Goal: Task Accomplishment & Management: Use online tool/utility

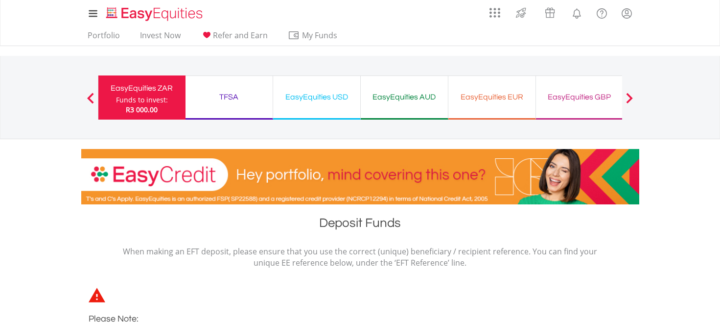
click at [148, 90] on div "EasyEquities ZAR" at bounding box center [141, 88] width 75 height 14
click at [91, 95] on span at bounding box center [90, 98] width 7 height 11
click at [89, 94] on span at bounding box center [90, 98] width 7 height 11
click at [101, 33] on link "Portfolio" at bounding box center [104, 37] width 40 height 15
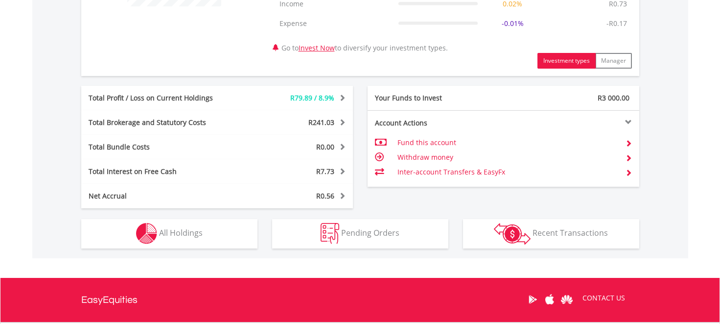
scroll to position [469, 0]
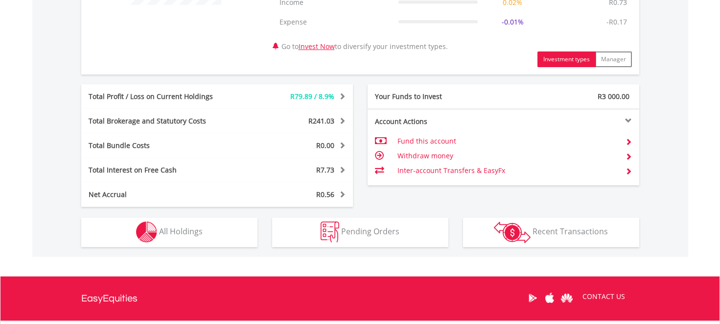
click at [423, 169] on td "Inter-account Transfers & EasyFx" at bounding box center [507, 170] width 220 height 15
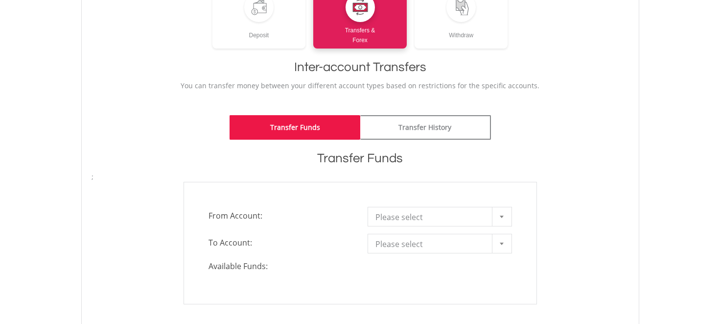
scroll to position [154, 0]
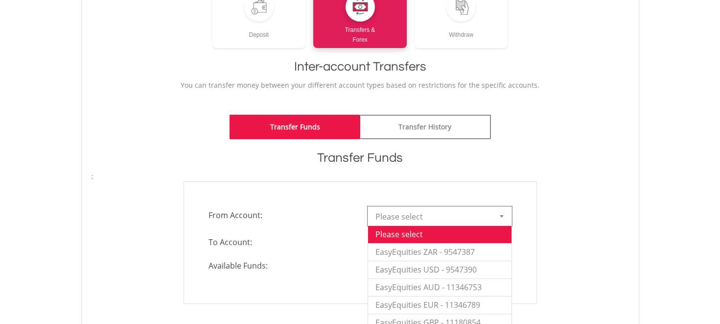
click at [501, 215] on b at bounding box center [502, 216] width 4 height 2
click at [471, 252] on li "EasyEquities ZAR - 9547387" at bounding box center [439, 252] width 143 height 18
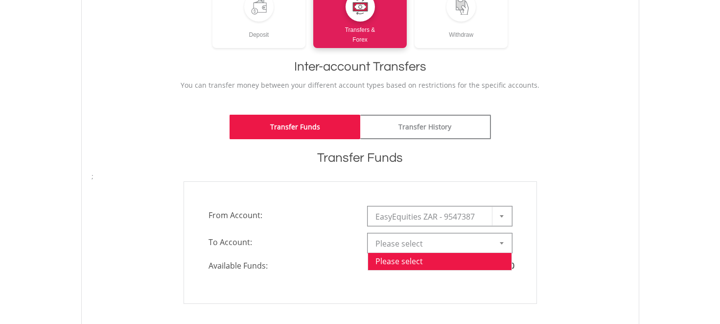
click at [503, 247] on div at bounding box center [502, 242] width 20 height 19
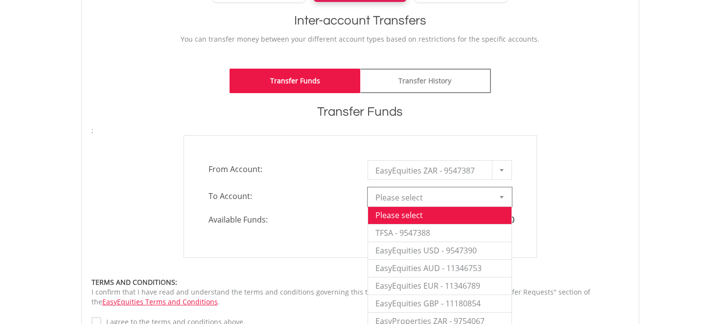
scroll to position [204, 0]
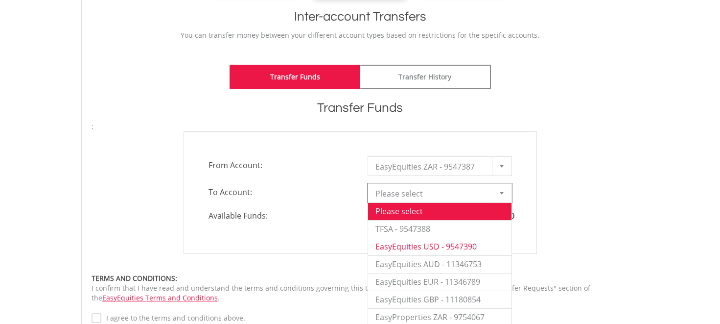
click at [481, 246] on li "EasyEquities USD - 9547390" at bounding box center [439, 246] width 143 height 18
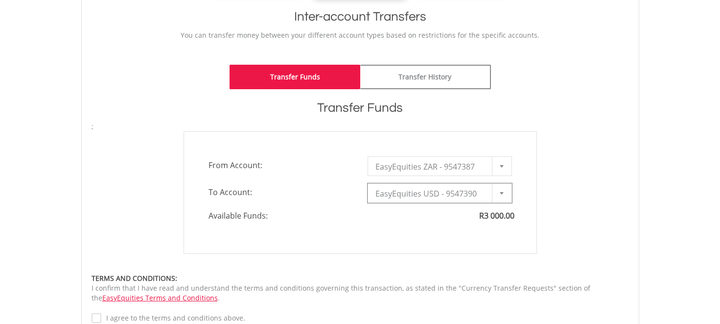
type input "*"
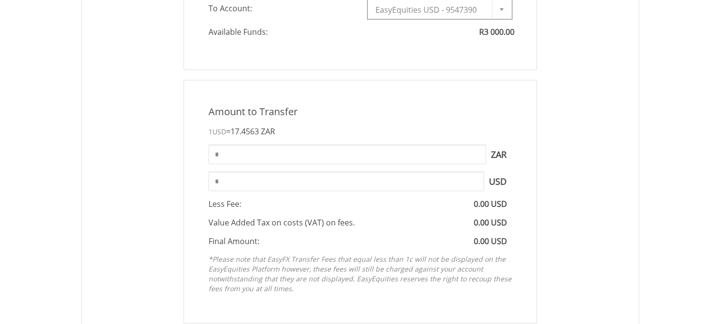
scroll to position [388, 0]
click at [368, 159] on input "*" at bounding box center [348, 154] width 278 height 20
type input "*"
type input "****"
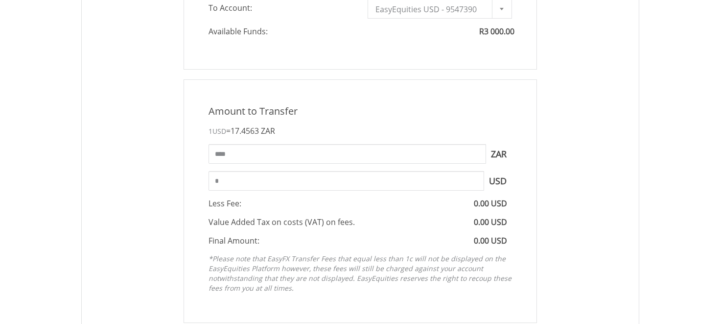
type input "******"
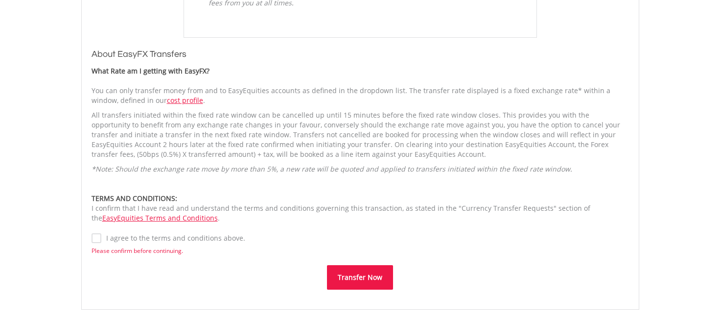
scroll to position [674, 0]
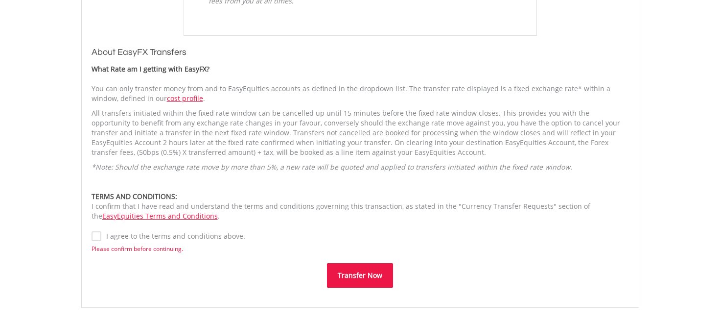
click at [101, 237] on label "I agree to the terms and conditions above." at bounding box center [173, 236] width 144 height 10
click at [356, 275] on button "Transfer Now" at bounding box center [360, 275] width 66 height 24
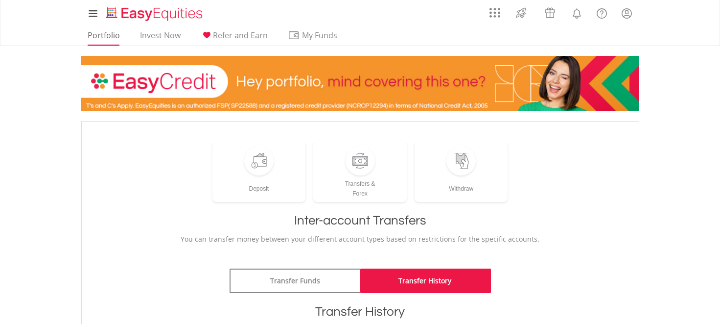
click at [96, 36] on link "Portfolio" at bounding box center [104, 37] width 40 height 15
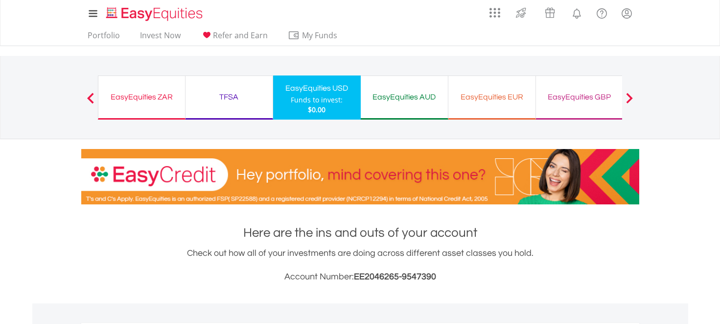
click at [154, 103] on div "EasyEquities ZAR" at bounding box center [141, 97] width 75 height 14
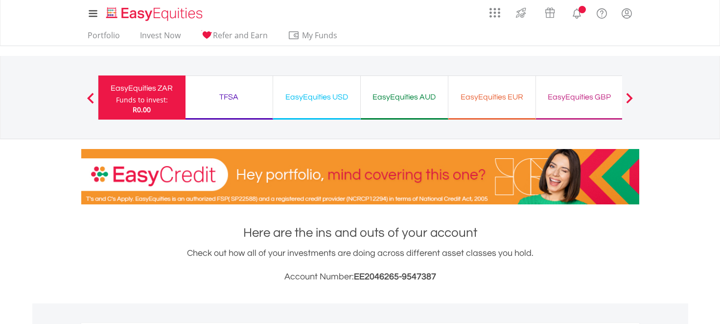
scroll to position [94, 186]
